Goal: Task Accomplishment & Management: Manage account settings

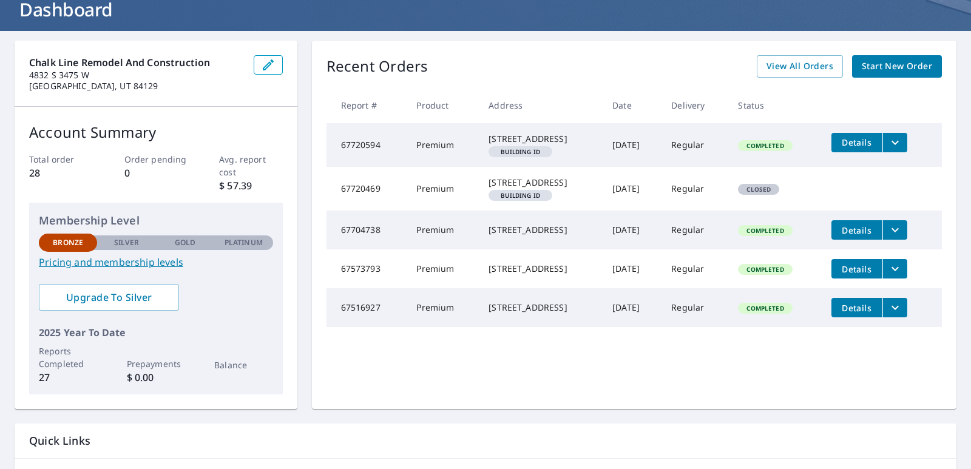
scroll to position [61, 0]
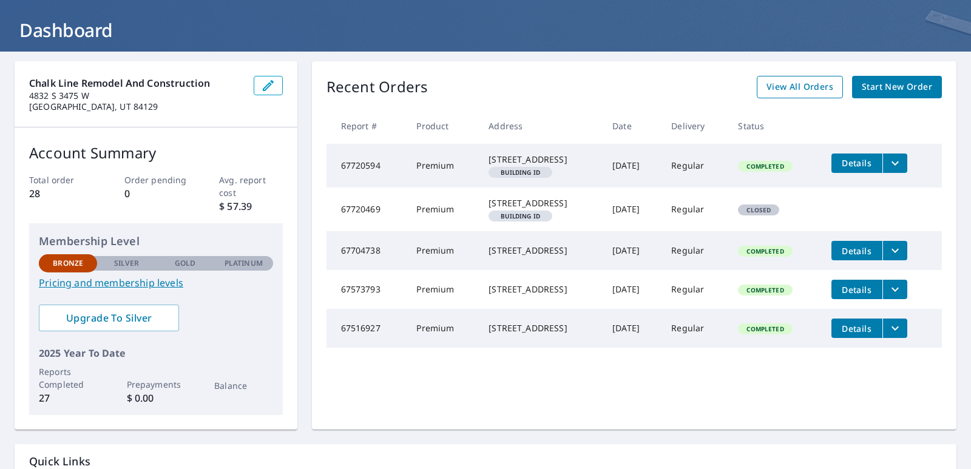
click at [784, 77] on link "View All Orders" at bounding box center [800, 87] width 86 height 22
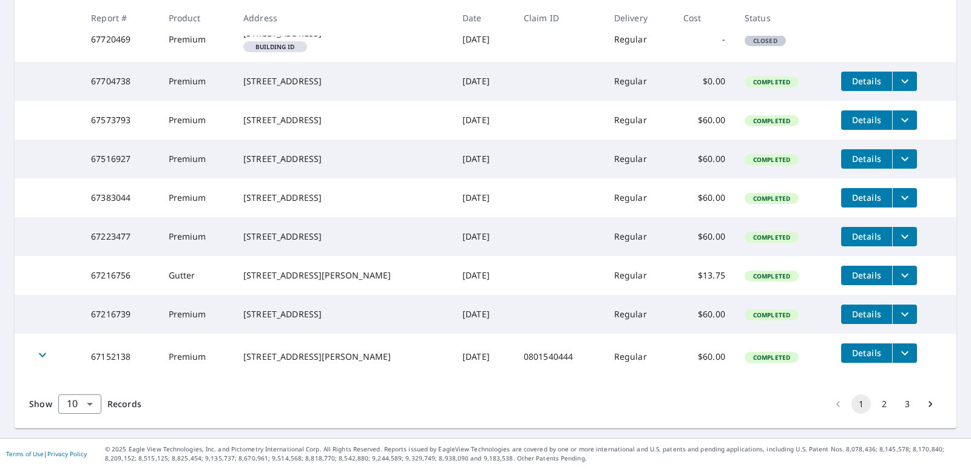
scroll to position [353, 0]
click at [97, 402] on body "[PERSON_NAME] Dashboard Order History Order JR Dashboard / Order History Order …" at bounding box center [485, 234] width 971 height 469
click at [76, 440] on li "100" at bounding box center [79, 444] width 43 height 22
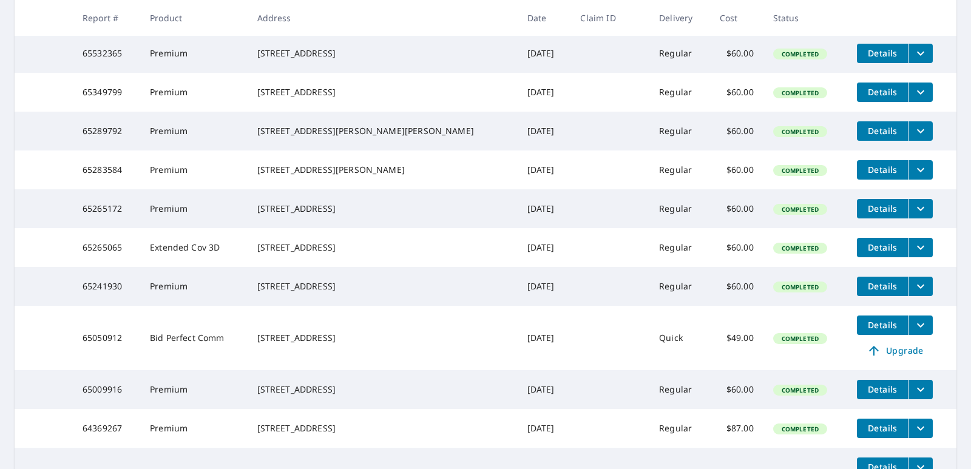
scroll to position [729, 0]
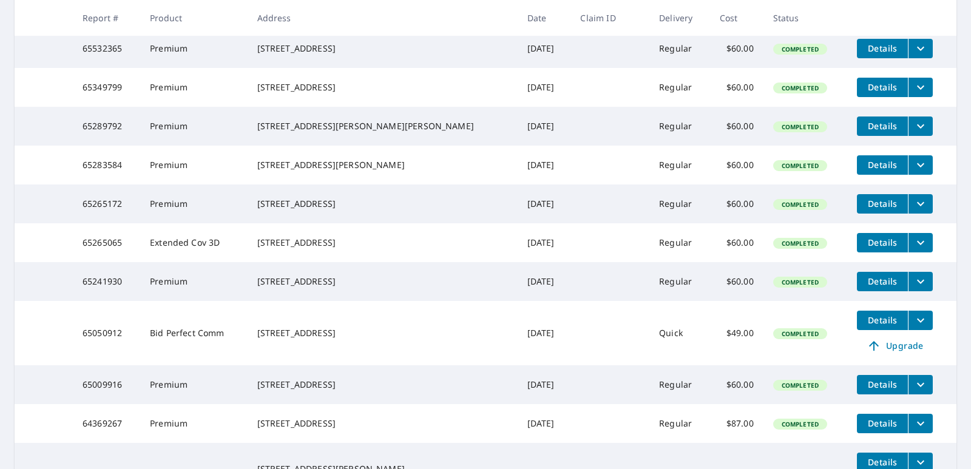
click at [914, 250] on icon "filesDropdownBtn-65265065" at bounding box center [921, 243] width 15 height 15
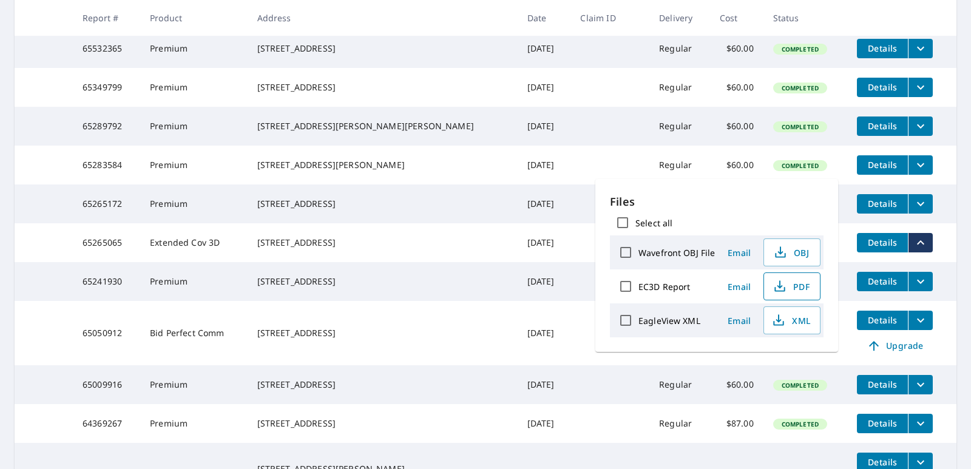
click at [787, 287] on span "PDF" at bounding box center [791, 286] width 39 height 15
